Goal: Find specific page/section: Find specific page/section

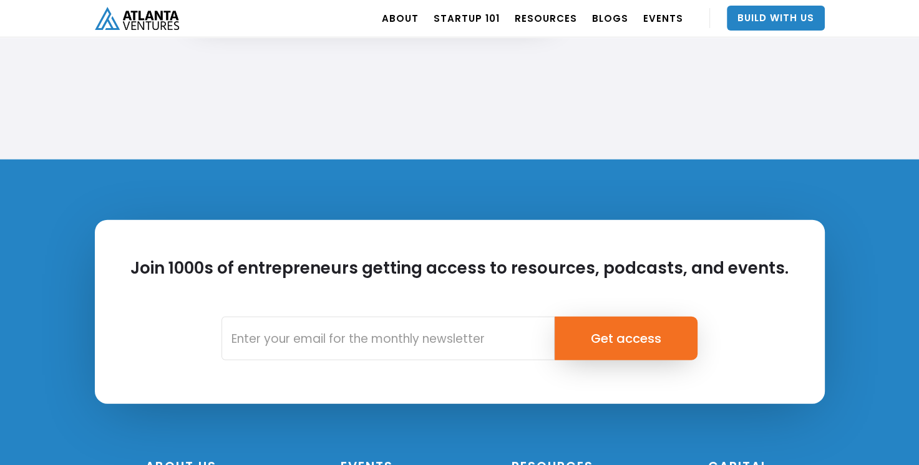
scroll to position [3003, 0]
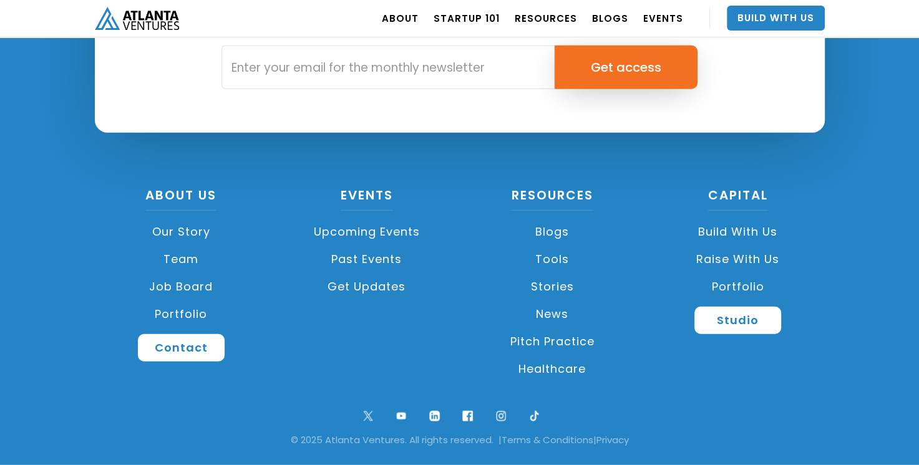
click at [189, 260] on link "Team" at bounding box center [181, 259] width 173 height 27
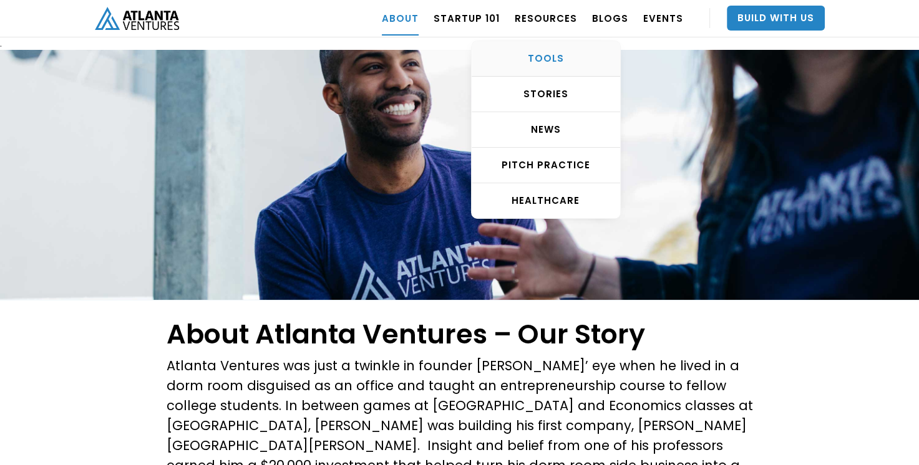
click at [556, 55] on div "TOOLS" at bounding box center [545, 58] width 148 height 12
